Goal: Navigation & Orientation: Find specific page/section

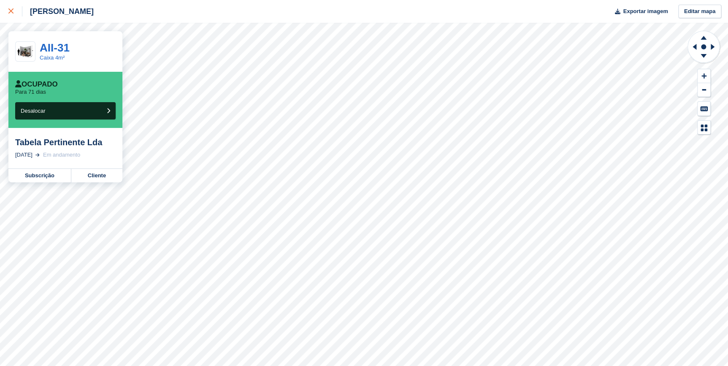
click at [12, 9] on icon at bounding box center [10, 10] width 5 height 5
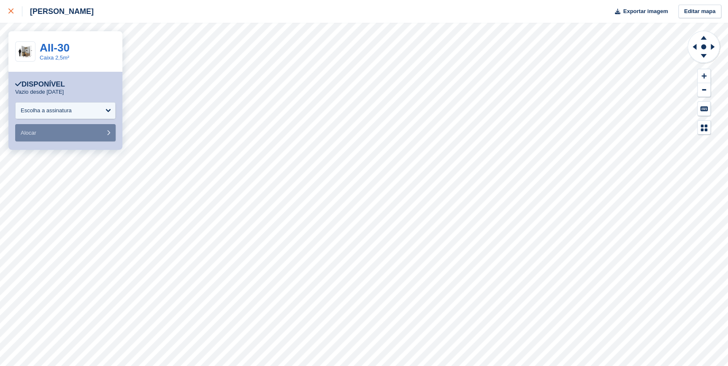
click at [8, 10] on link at bounding box center [11, 11] width 22 height 23
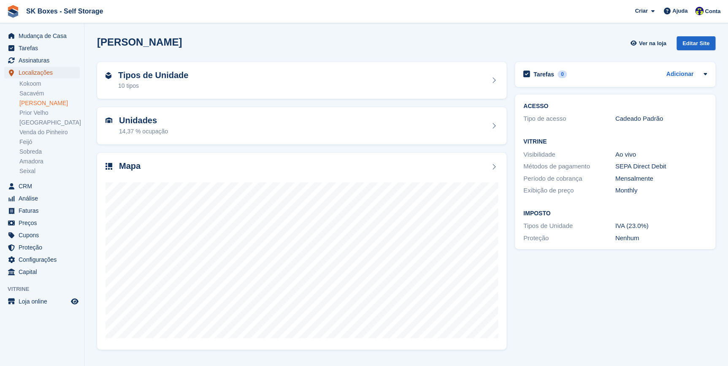
click at [34, 73] on span "Localizações" at bounding box center [44, 73] width 51 height 12
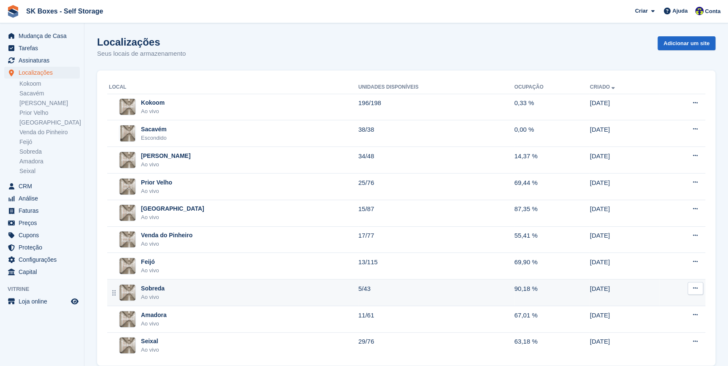
click at [155, 293] on div "Ao vivo" at bounding box center [153, 297] width 24 height 8
